Goal: Transaction & Acquisition: Book appointment/travel/reservation

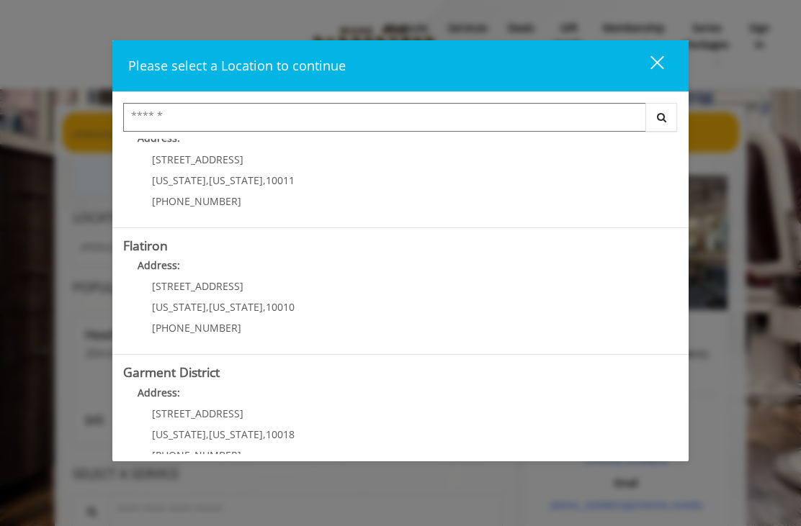
scroll to position [289, 0]
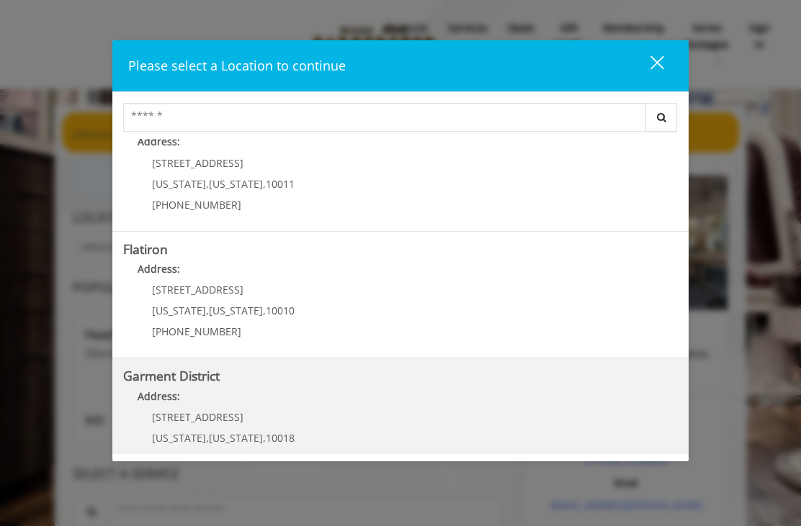
click at [411, 411] on District "Garment District Address: [STREET_ADDRESS][US_STATE][US_STATE] (212) 997-4247" at bounding box center [400, 421] width 555 height 105
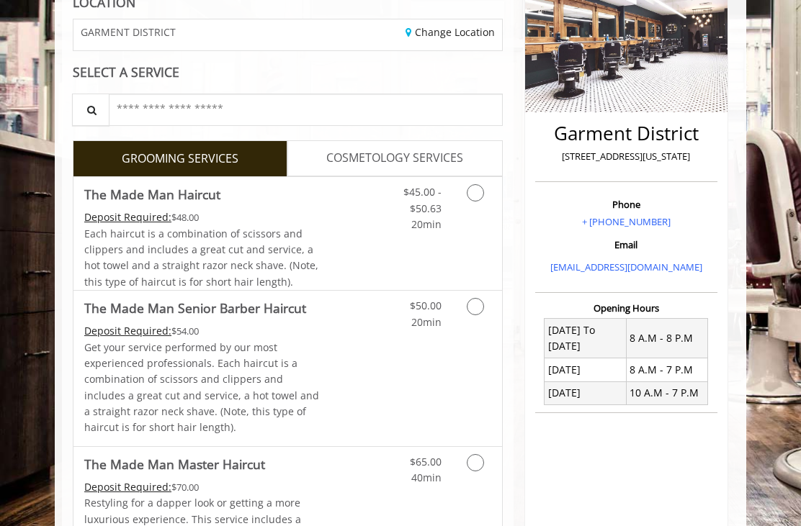
scroll to position [215, 0]
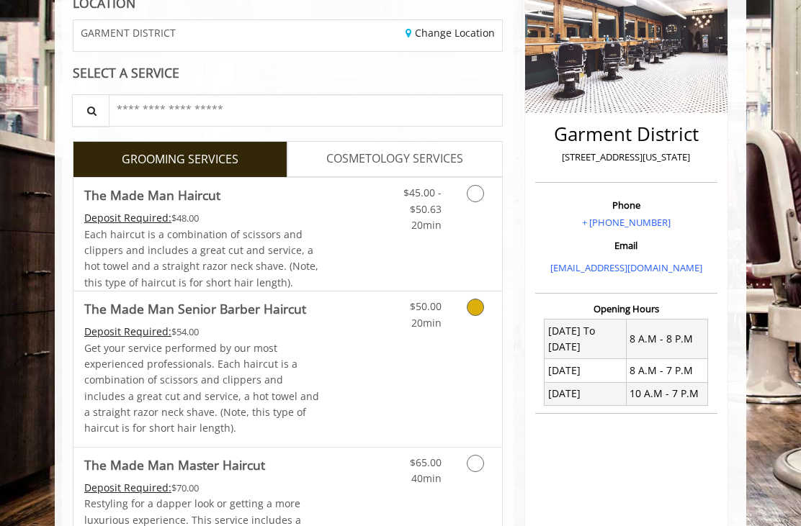
click at [462, 310] on div "Grooming services" at bounding box center [476, 312] width 49 height 40
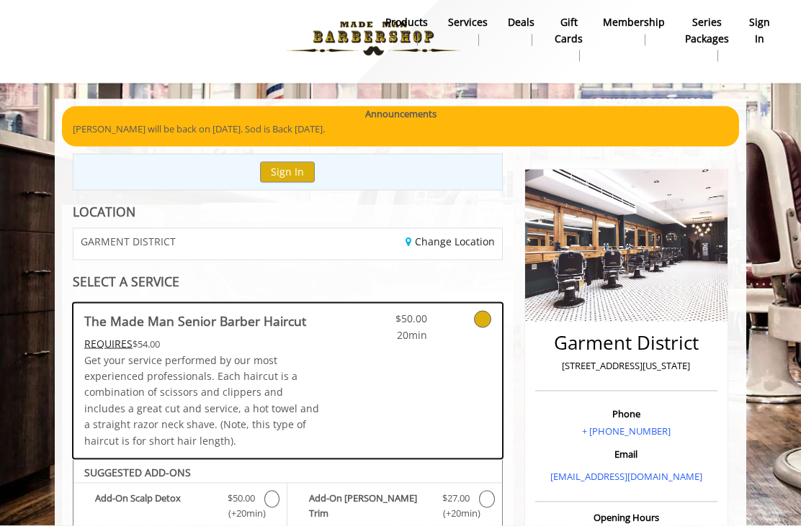
scroll to position [0, 0]
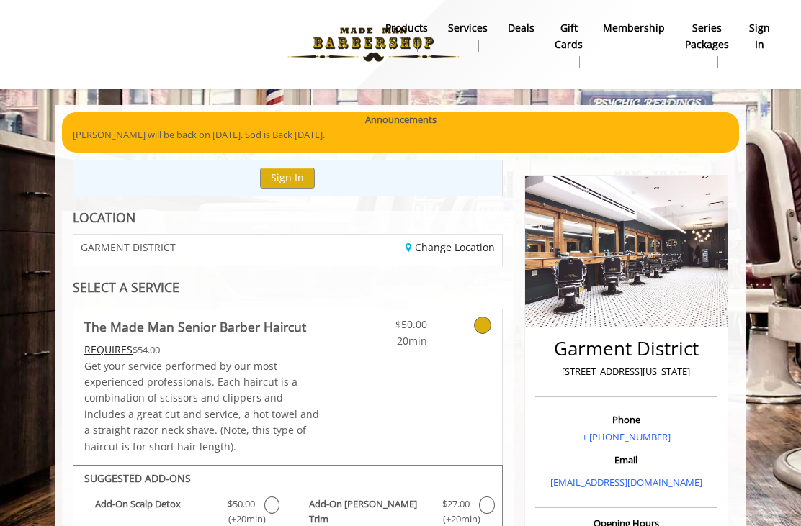
click at [485, 326] on icon at bounding box center [482, 325] width 17 height 17
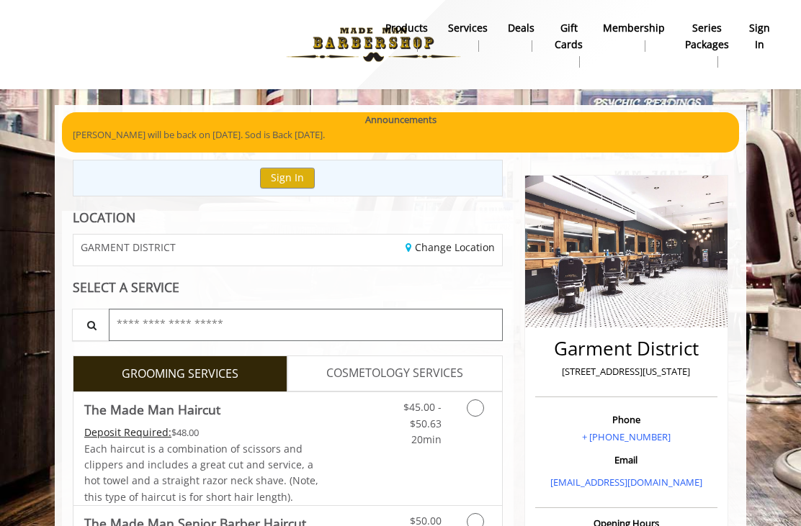
click at [481, 326] on input "text" at bounding box center [306, 325] width 394 height 32
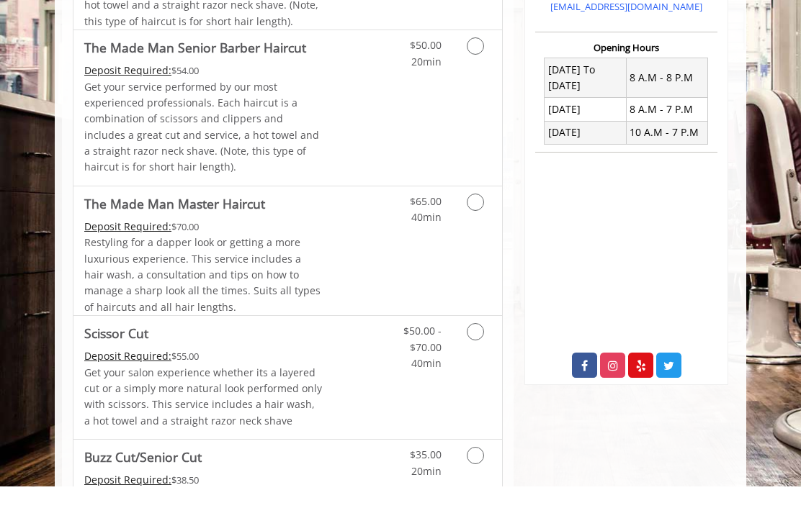
scroll to position [451, 0]
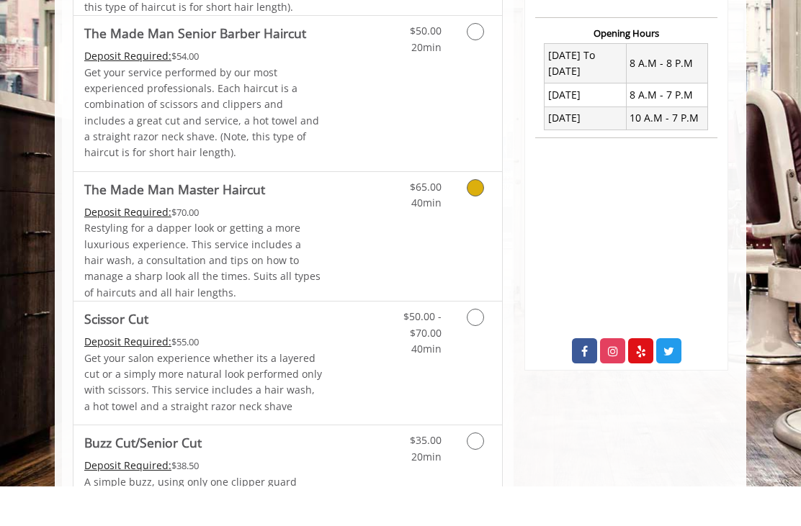
click at [472, 219] on icon "Grooming services" at bounding box center [475, 227] width 17 height 17
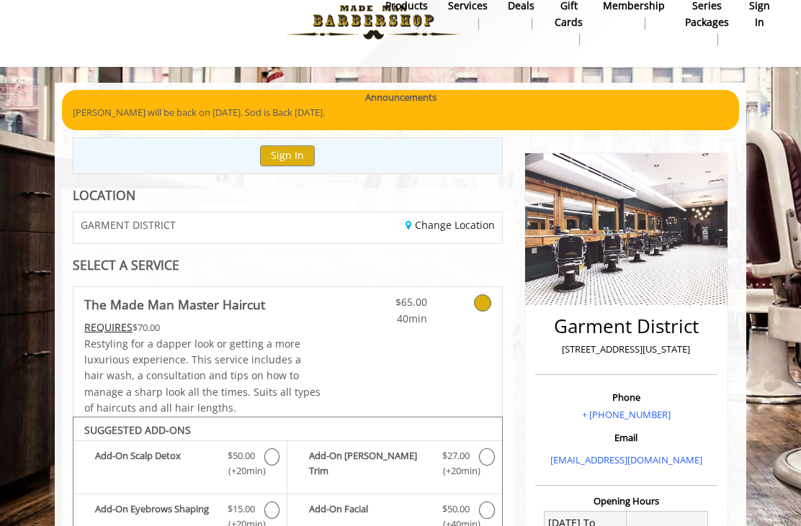
scroll to position [34, 0]
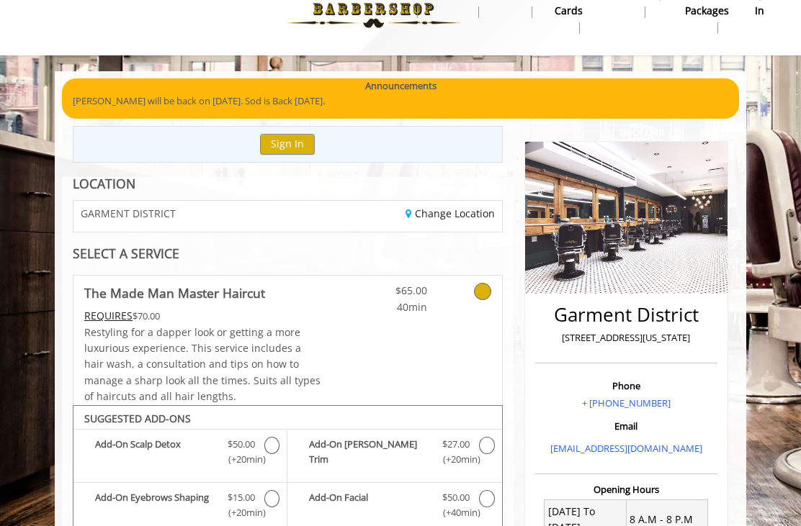
click at [485, 299] on link at bounding box center [470, 296] width 42 height 40
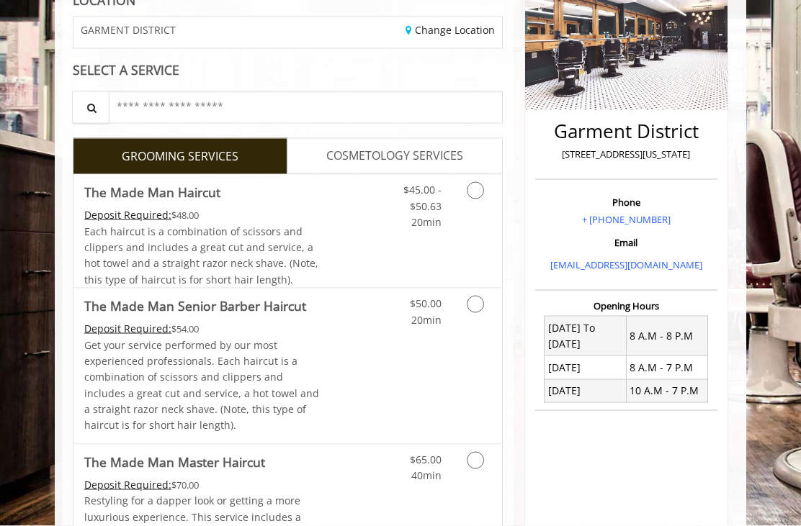
scroll to position [219, 0]
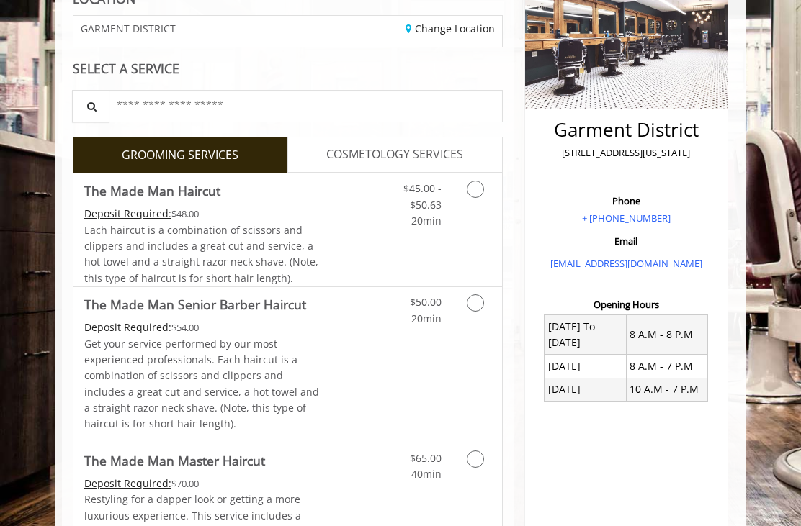
click at [477, 189] on icon "Grooming services" at bounding box center [475, 189] width 17 height 17
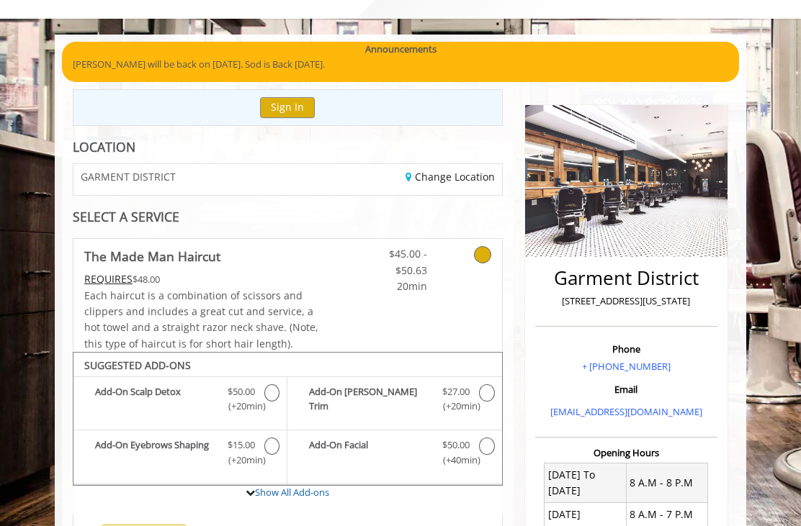
scroll to position [0, 0]
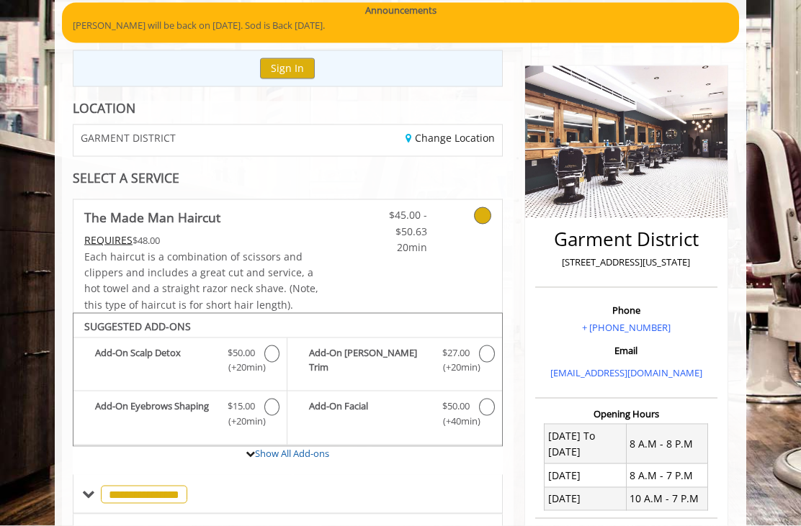
click at [483, 215] on icon at bounding box center [482, 215] width 17 height 17
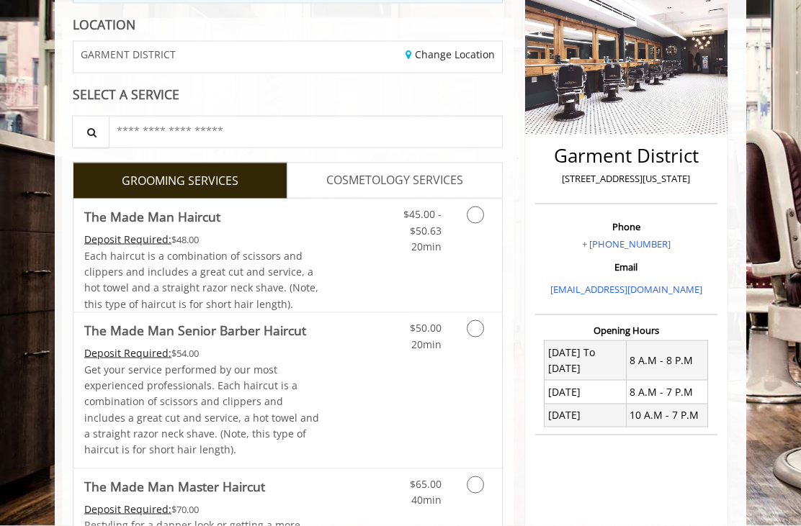
scroll to position [223, 0]
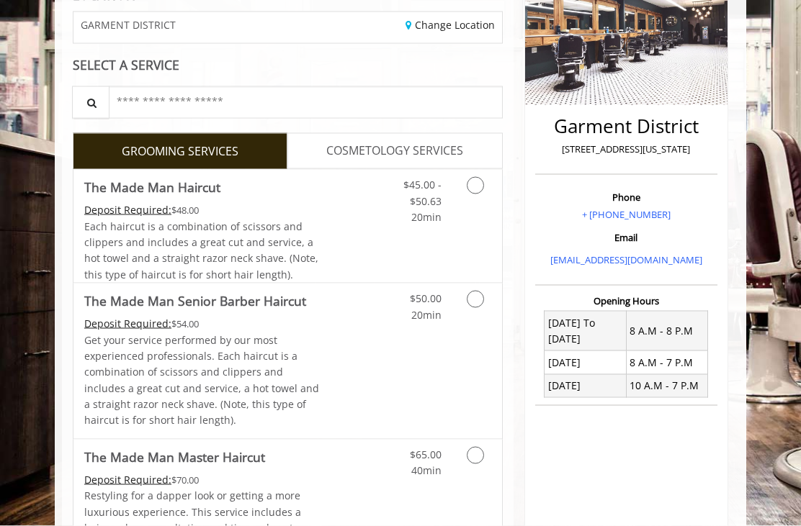
click at [477, 312] on link "Grooming services" at bounding box center [476, 304] width 27 height 40
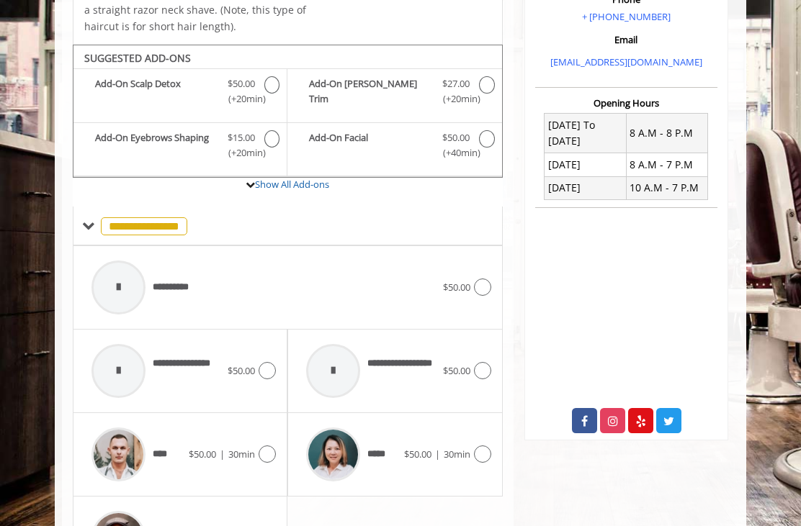
scroll to position [461, 0]
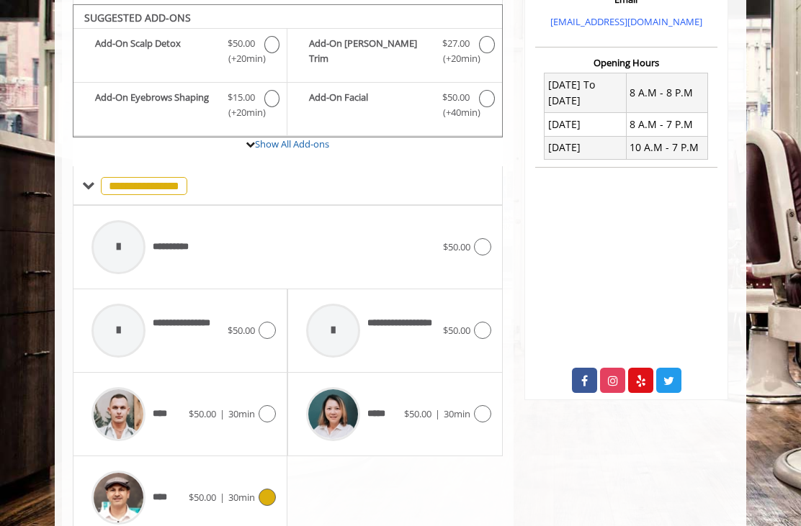
click at [243, 496] on span "30min" at bounding box center [241, 497] width 27 height 13
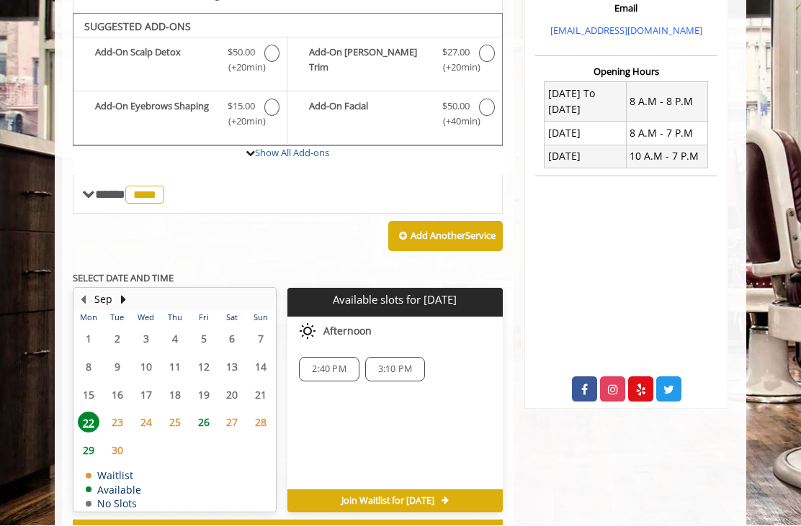
scroll to position [452, 0]
click at [262, 415] on span "28" at bounding box center [261, 423] width 22 height 21
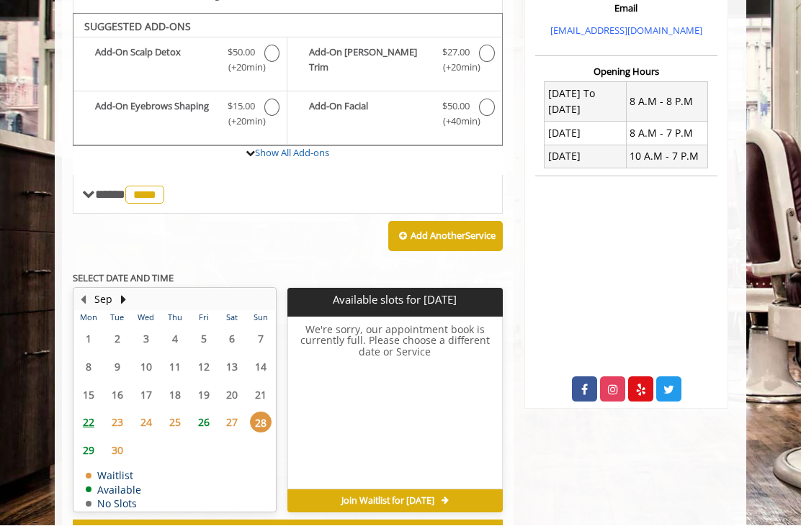
click at [83, 445] on span "29" at bounding box center [89, 451] width 22 height 21
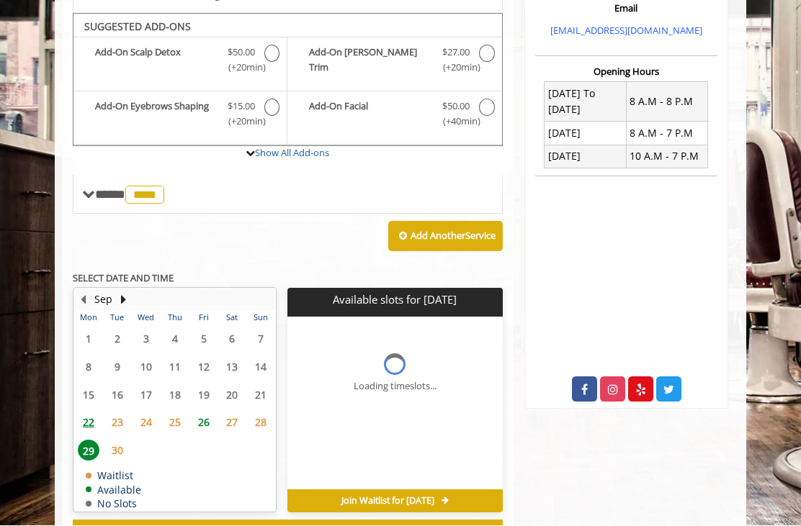
scroll to position [462, 0]
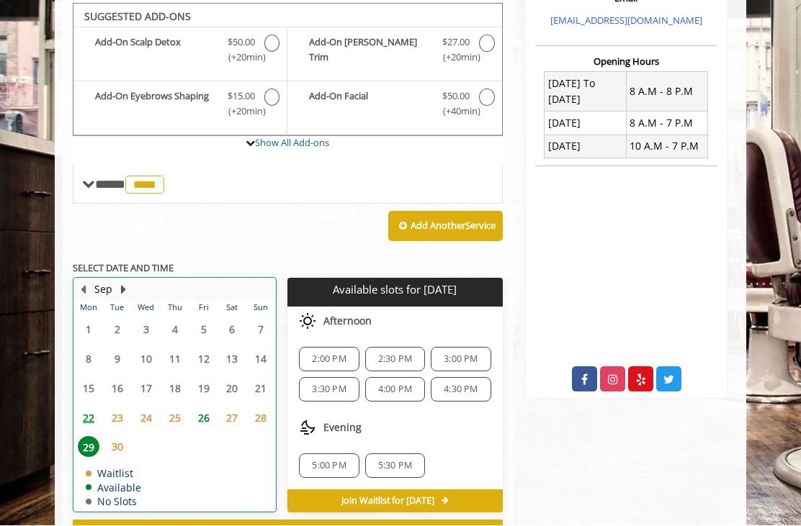
click at [122, 283] on button "Next Month" at bounding box center [123, 290] width 12 height 16
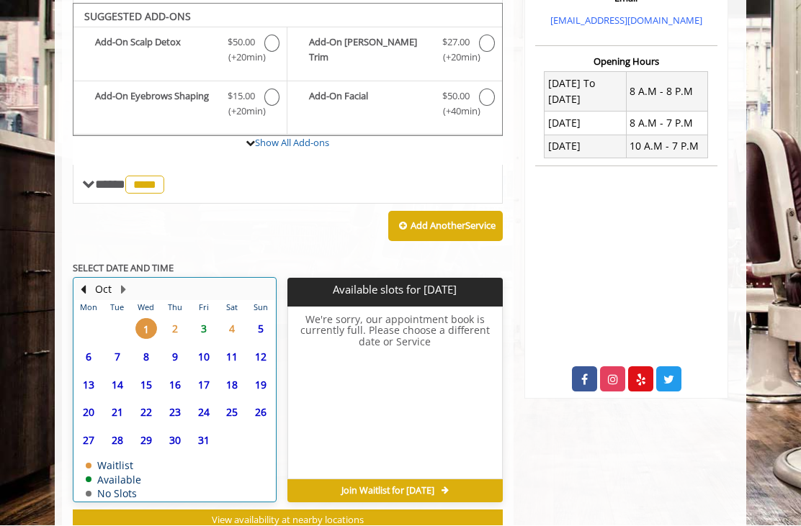
scroll to position [452, 0]
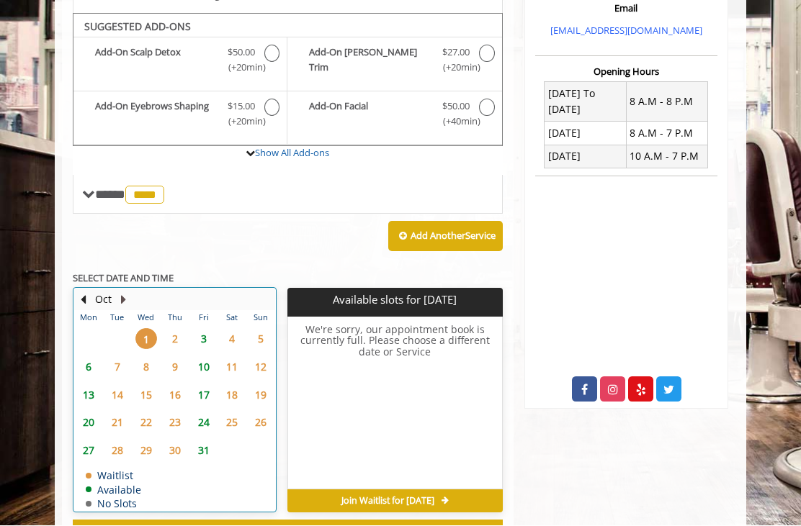
click at [120, 298] on button "Next Month" at bounding box center [123, 300] width 12 height 16
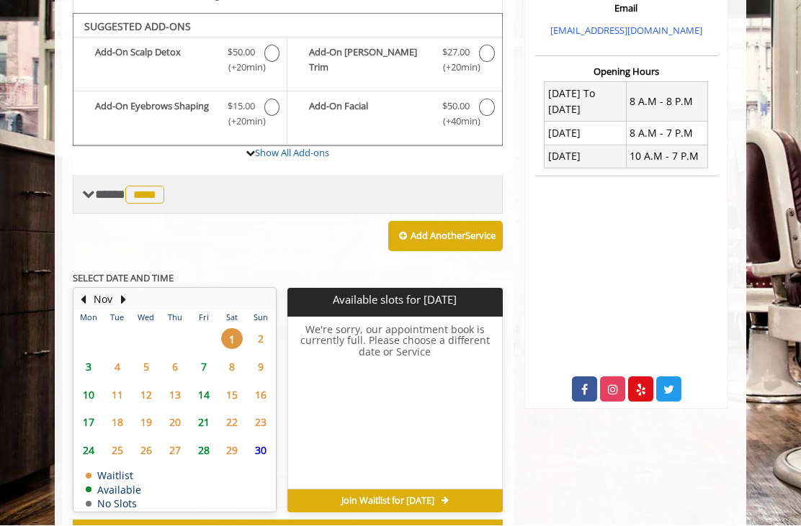
click at [156, 193] on span "****" at bounding box center [144, 196] width 39 height 18
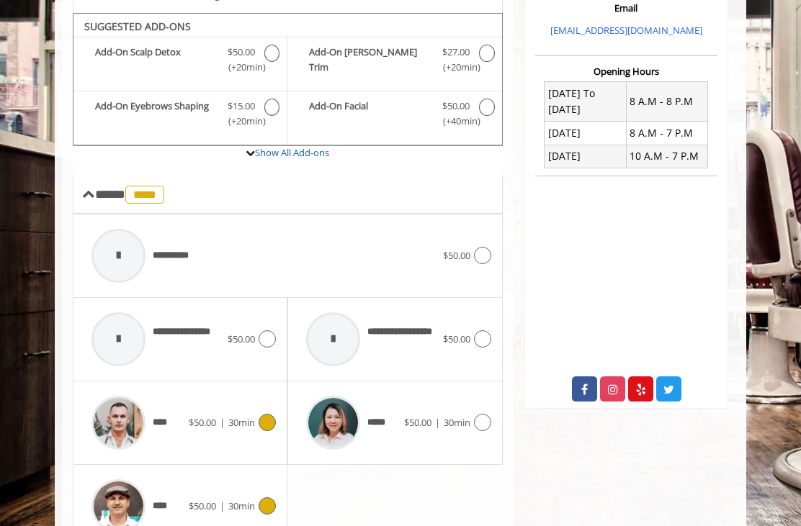
click at [224, 416] on span "|" at bounding box center [222, 422] width 5 height 13
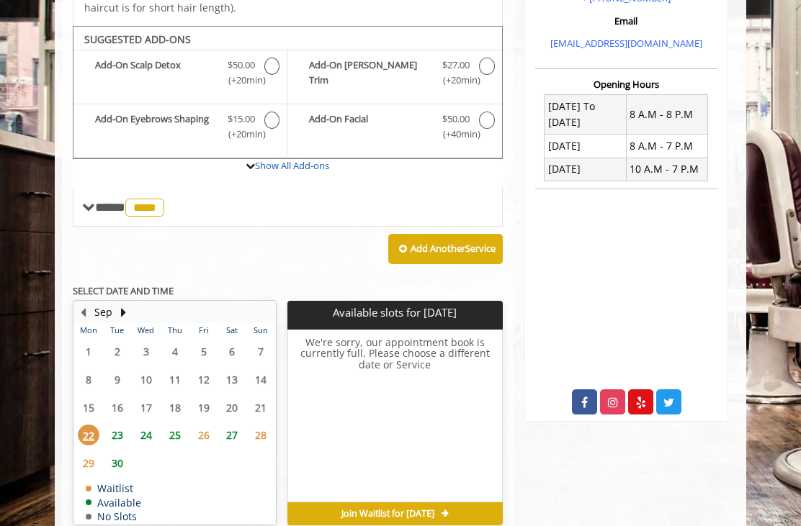
scroll to position [452, 0]
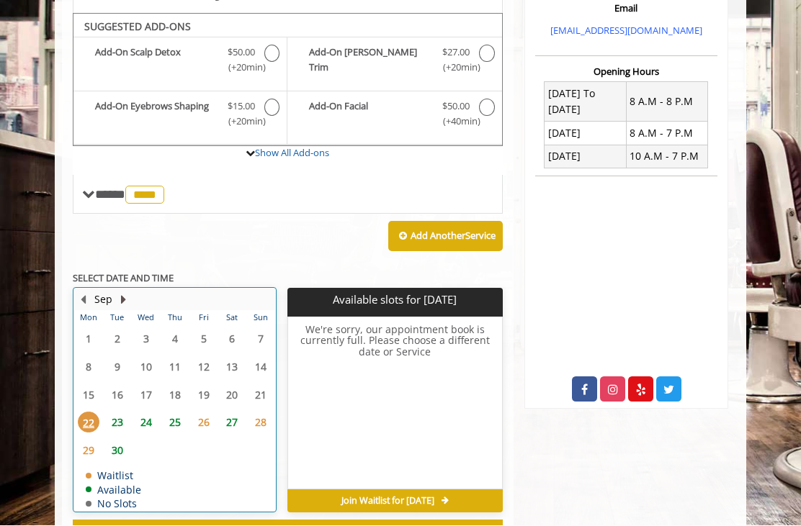
click at [126, 292] on button "Next Month" at bounding box center [123, 300] width 12 height 16
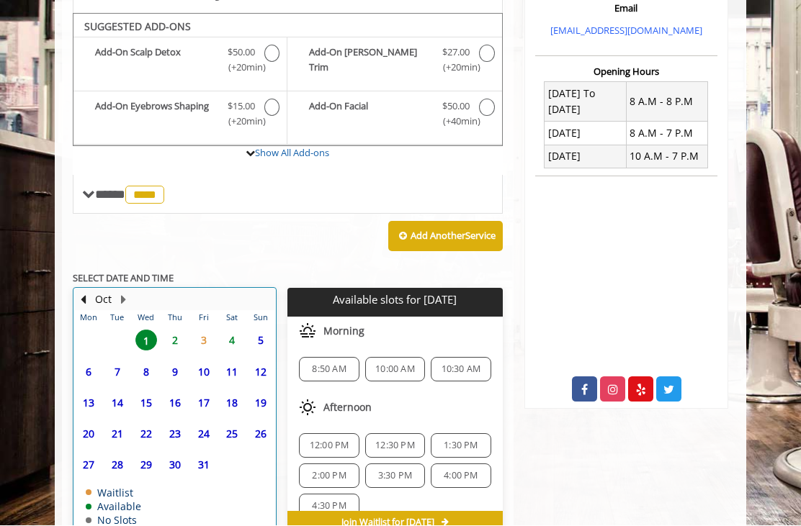
scroll to position [452, 0]
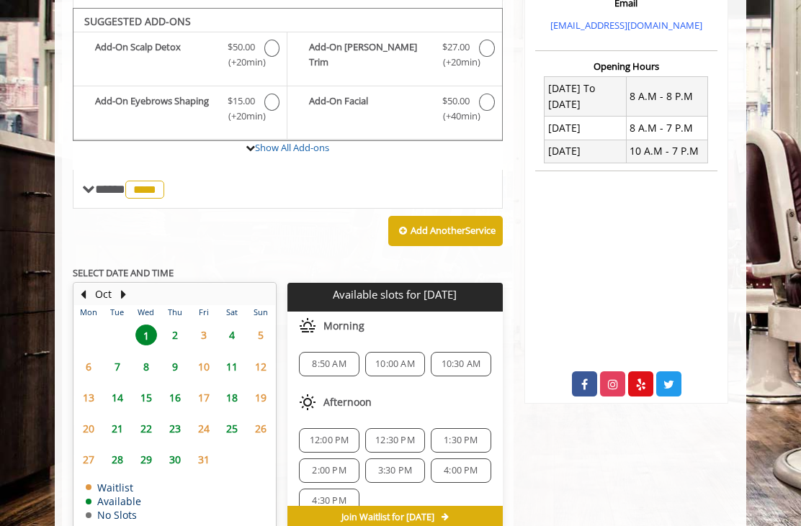
click at [230, 325] on span "4" at bounding box center [232, 335] width 22 height 21
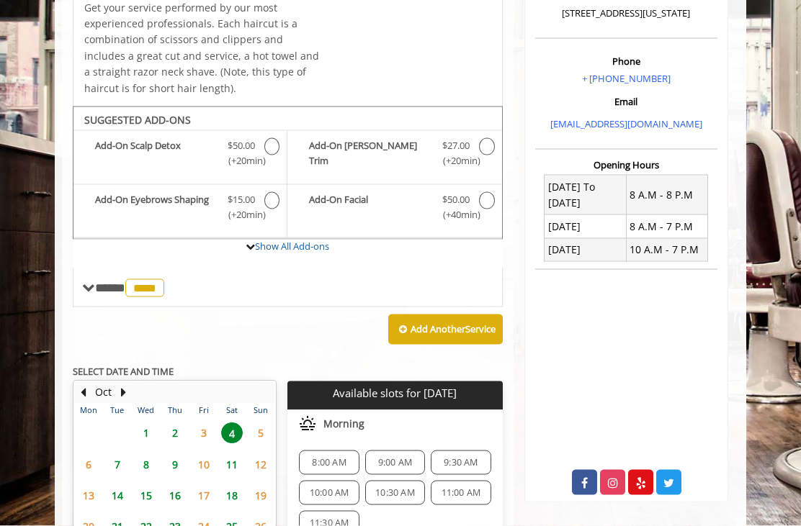
scroll to position [359, 0]
click at [285, 245] on link "Show All Add-ons" at bounding box center [292, 245] width 74 height 13
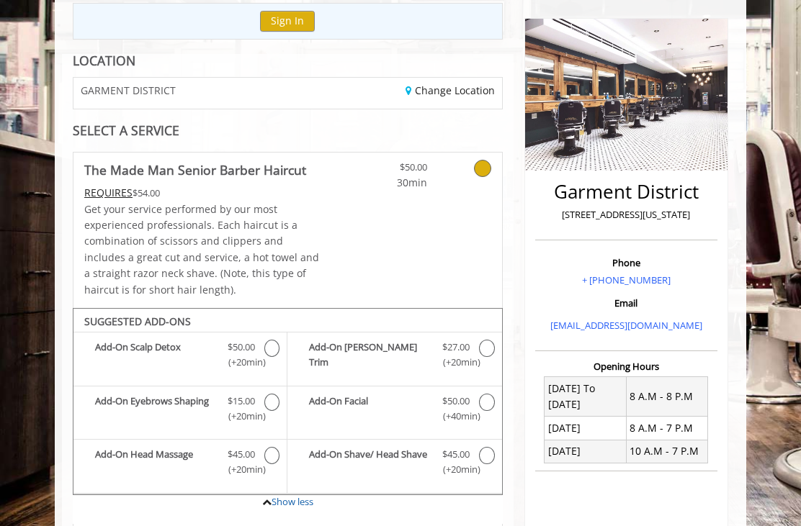
scroll to position [156, 0]
